Goal: Task Accomplishment & Management: Manage account settings

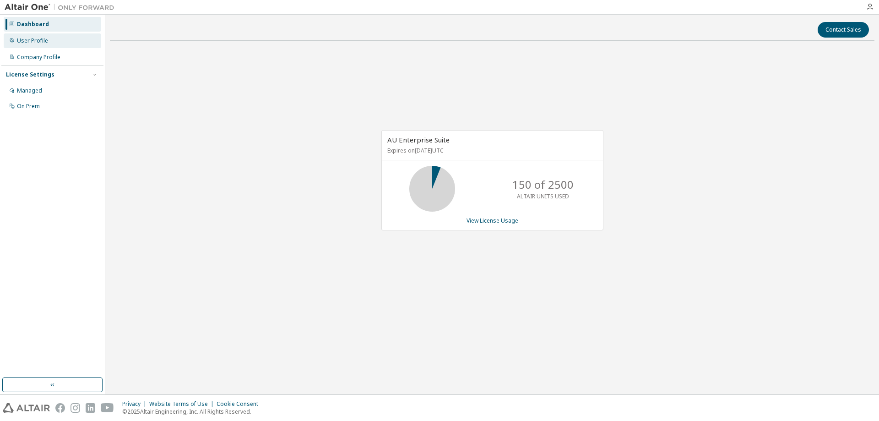
click at [39, 35] on div "User Profile" at bounding box center [53, 40] width 98 height 15
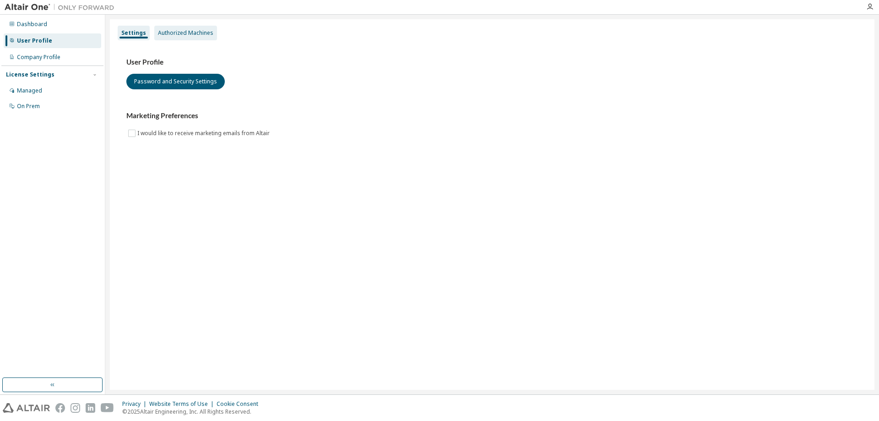
click at [185, 38] on div "Authorized Machines" at bounding box center [185, 33] width 63 height 15
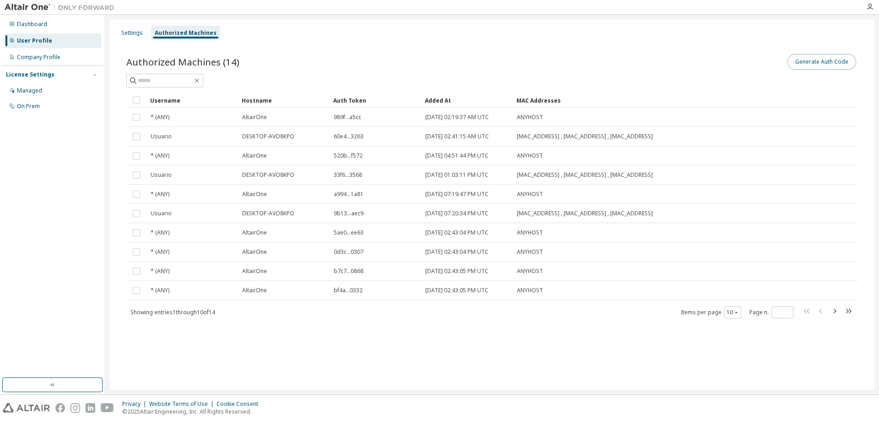
click at [809, 61] on button "Generate Auth Code" at bounding box center [822, 62] width 69 height 16
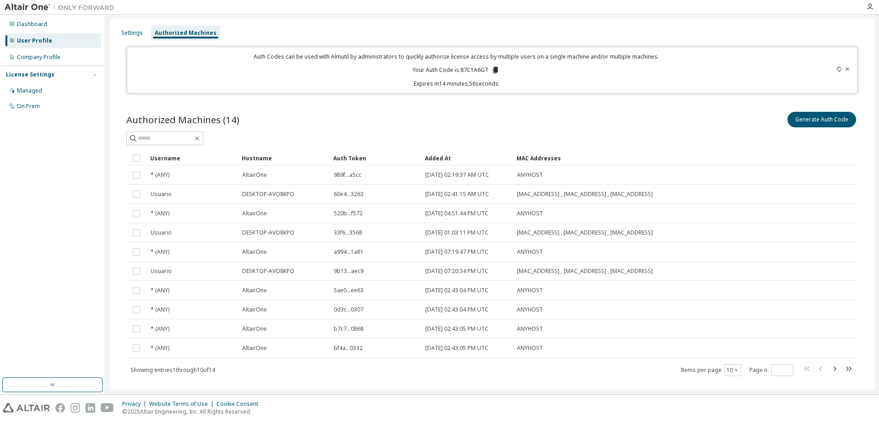
click at [493, 72] on icon at bounding box center [495, 70] width 5 height 6
